Goal: Transaction & Acquisition: Download file/media

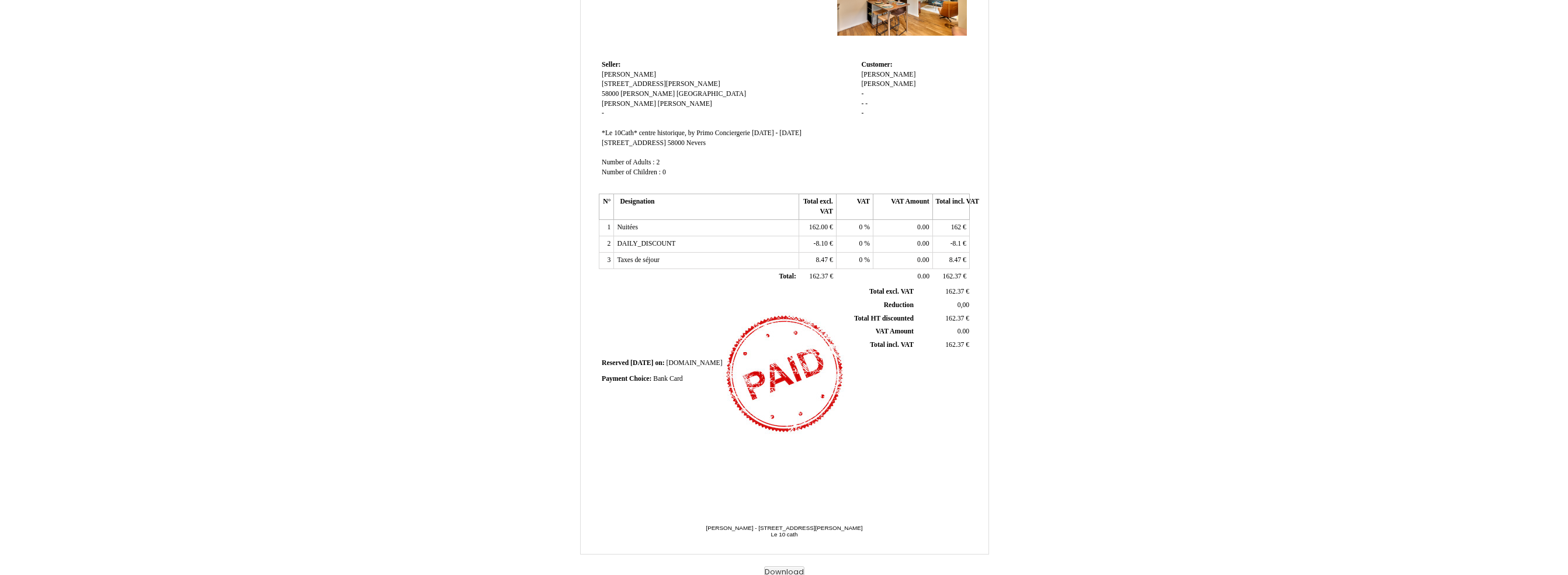
scroll to position [113, 0]
click at [800, 566] on button "Download" at bounding box center [784, 569] width 40 height 13
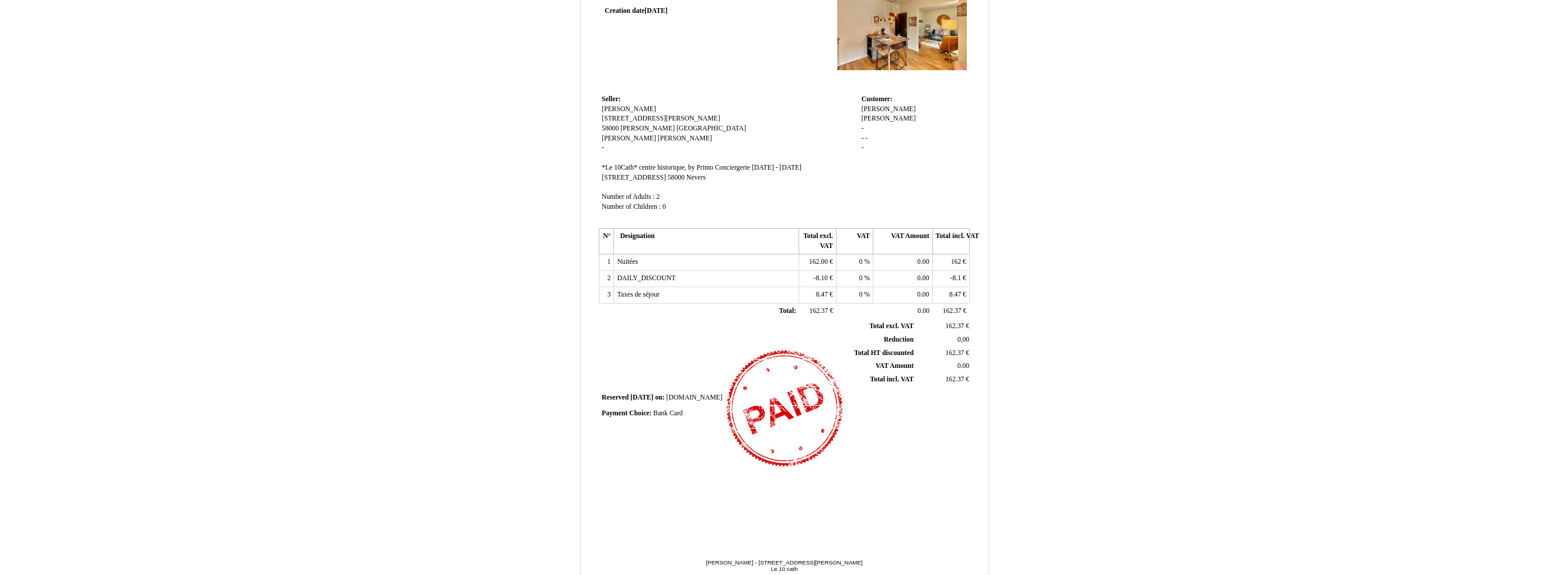
scroll to position [0, 0]
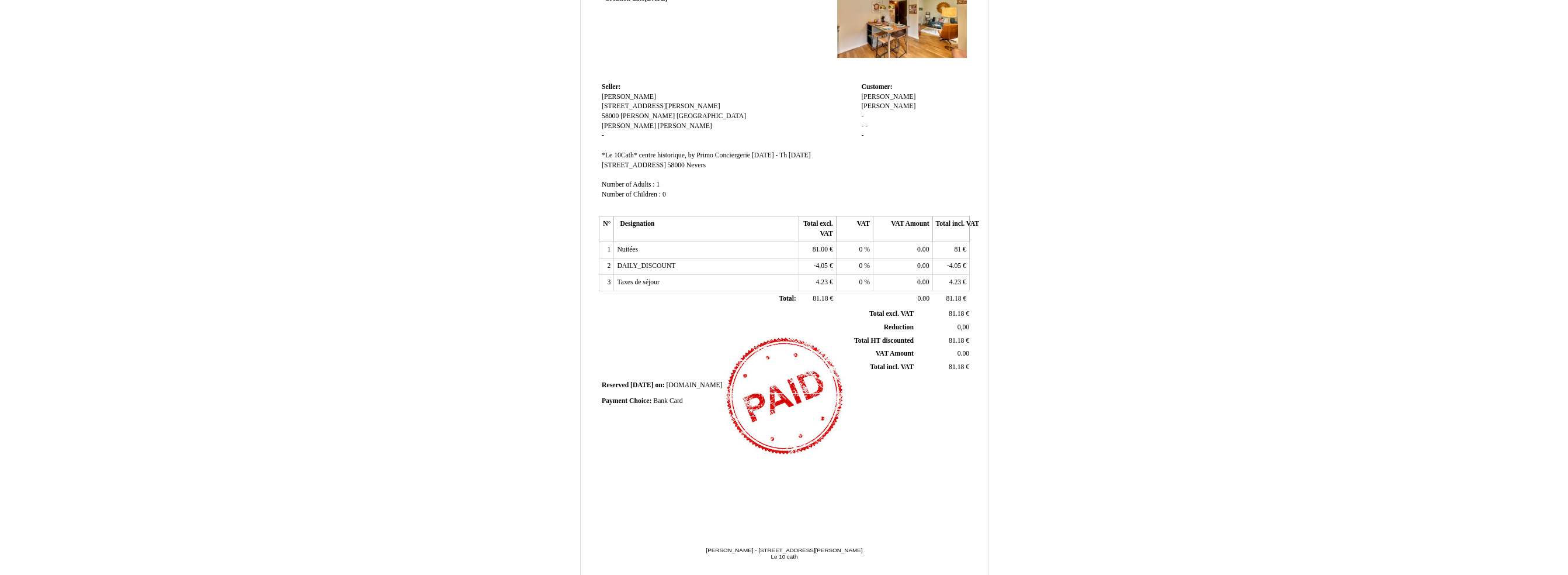
scroll to position [113, 0]
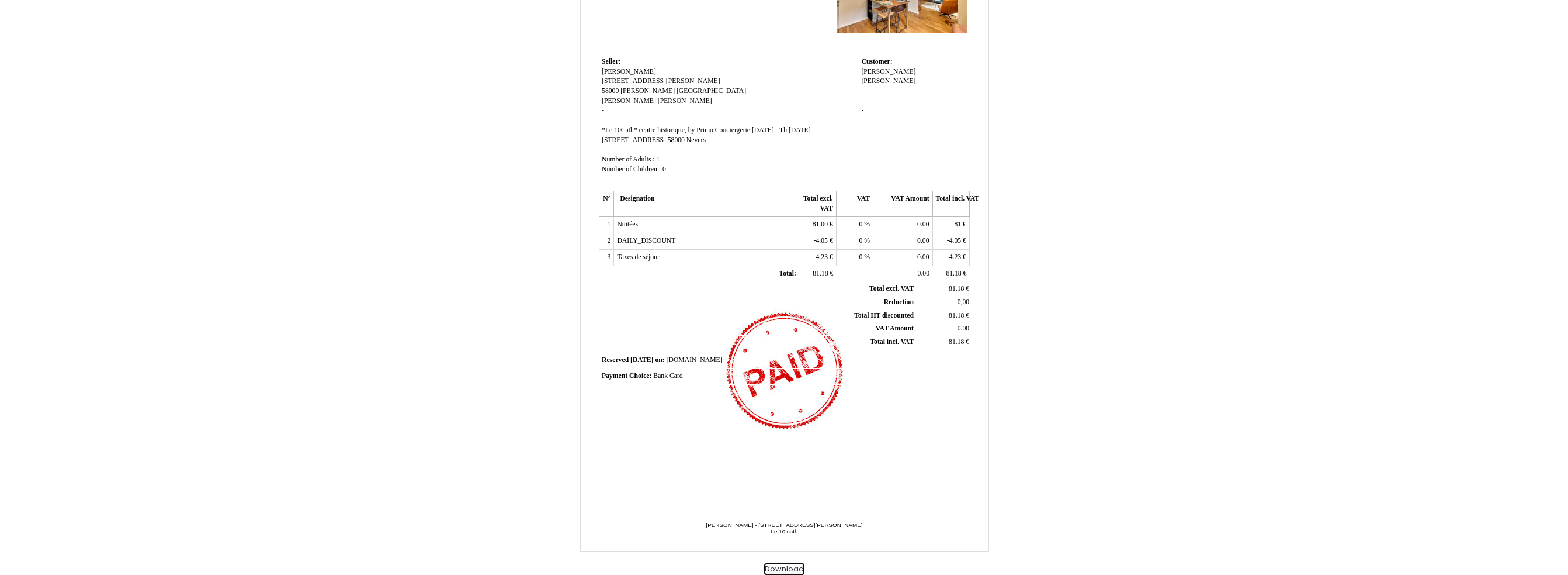
click at [780, 569] on button "Download" at bounding box center [784, 569] width 40 height 13
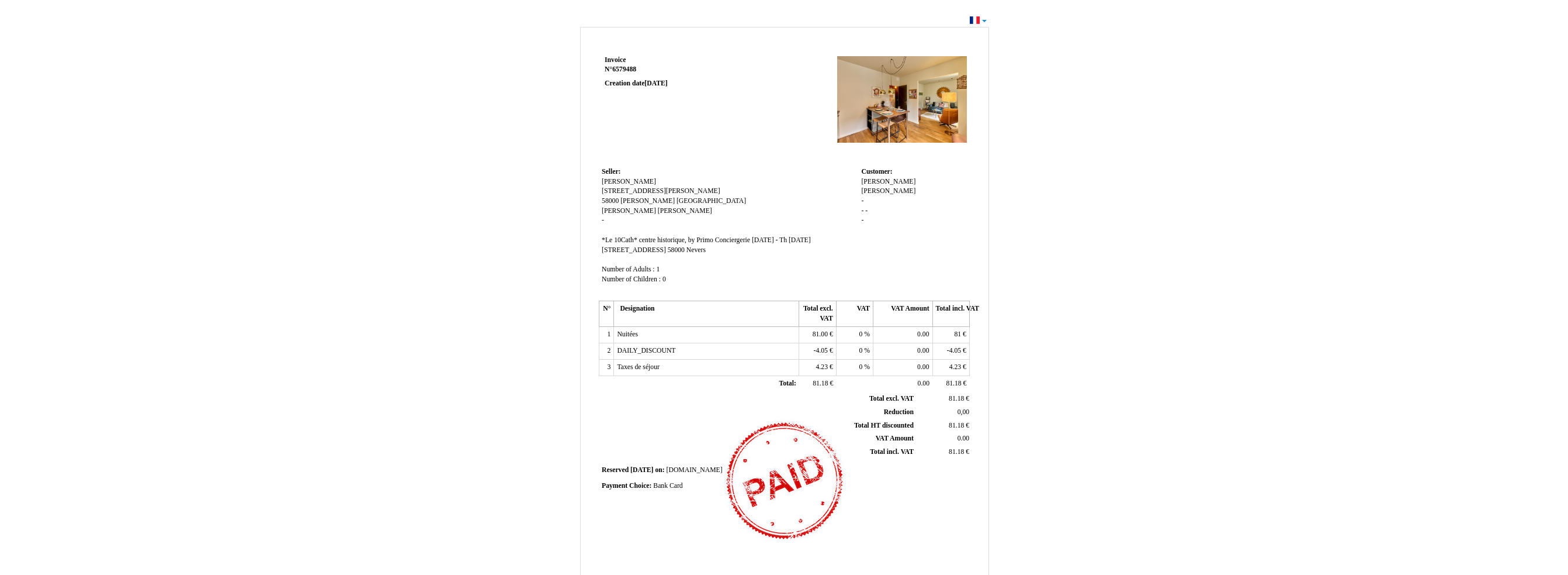
scroll to position [0, 0]
